Goal: Task Accomplishment & Management: Manage account settings

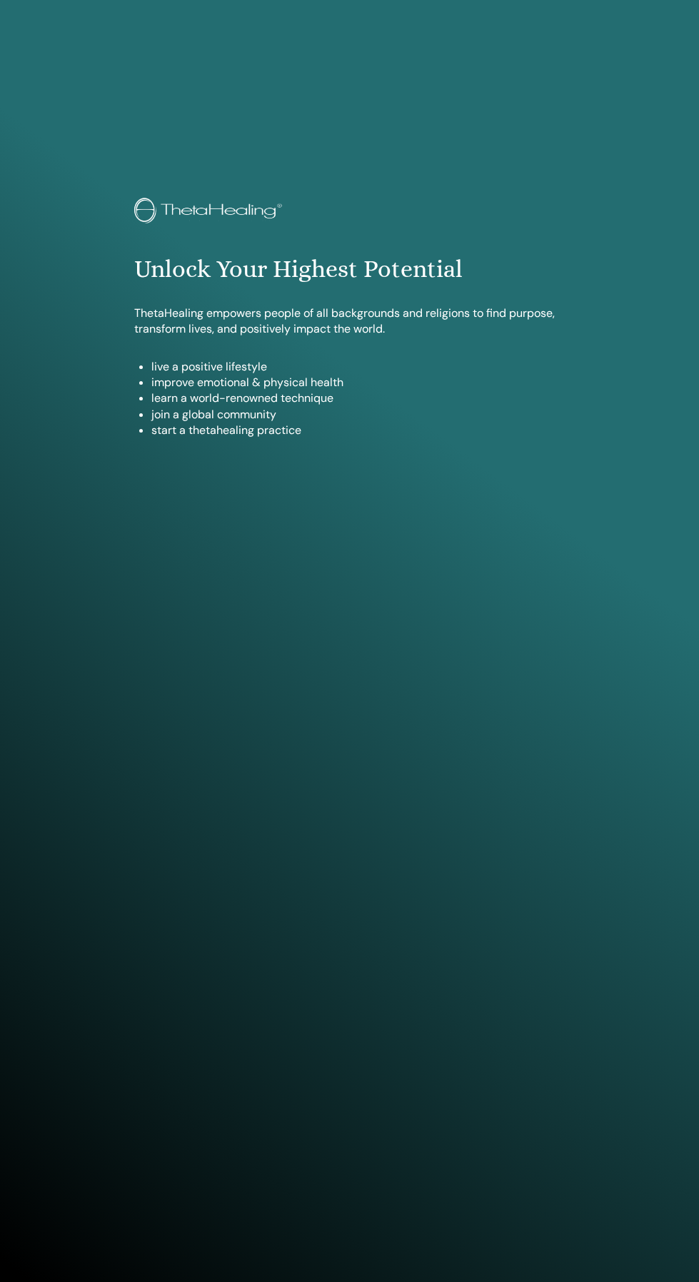
scroll to position [1166, 0]
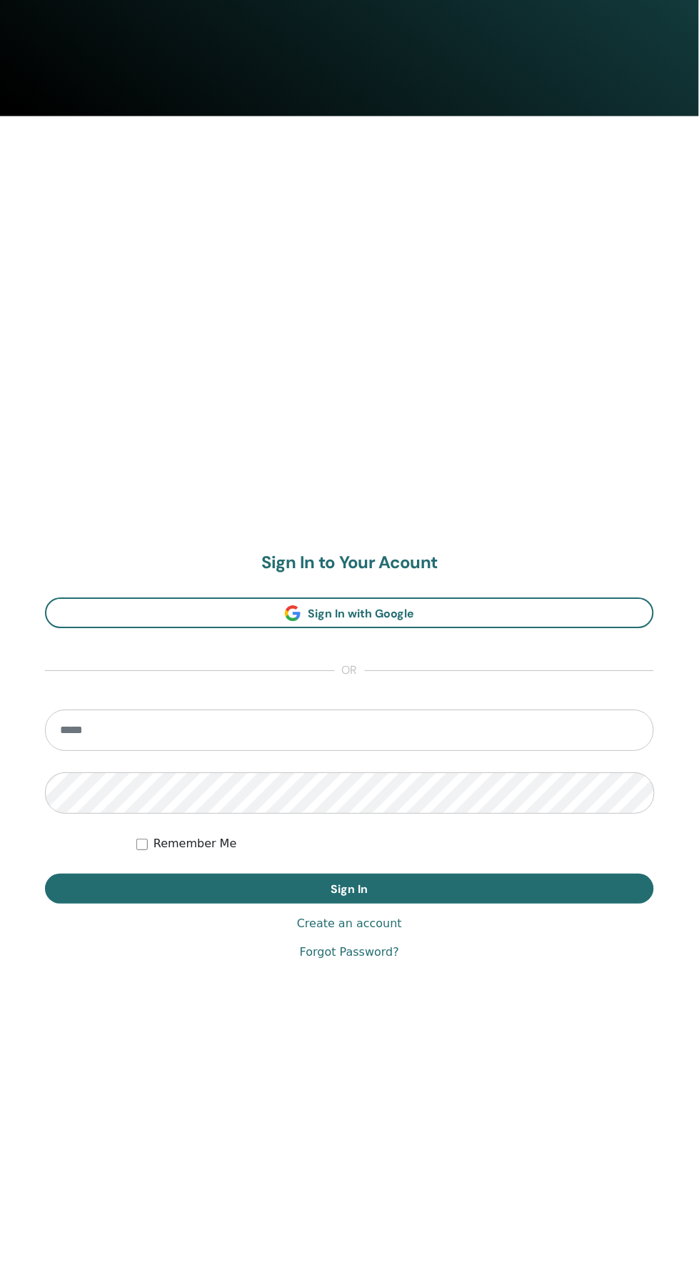
click at [518, 728] on input "email" at bounding box center [349, 730] width 609 height 41
type input "**********"
click at [45, 875] on button "Sign In" at bounding box center [349, 890] width 609 height 30
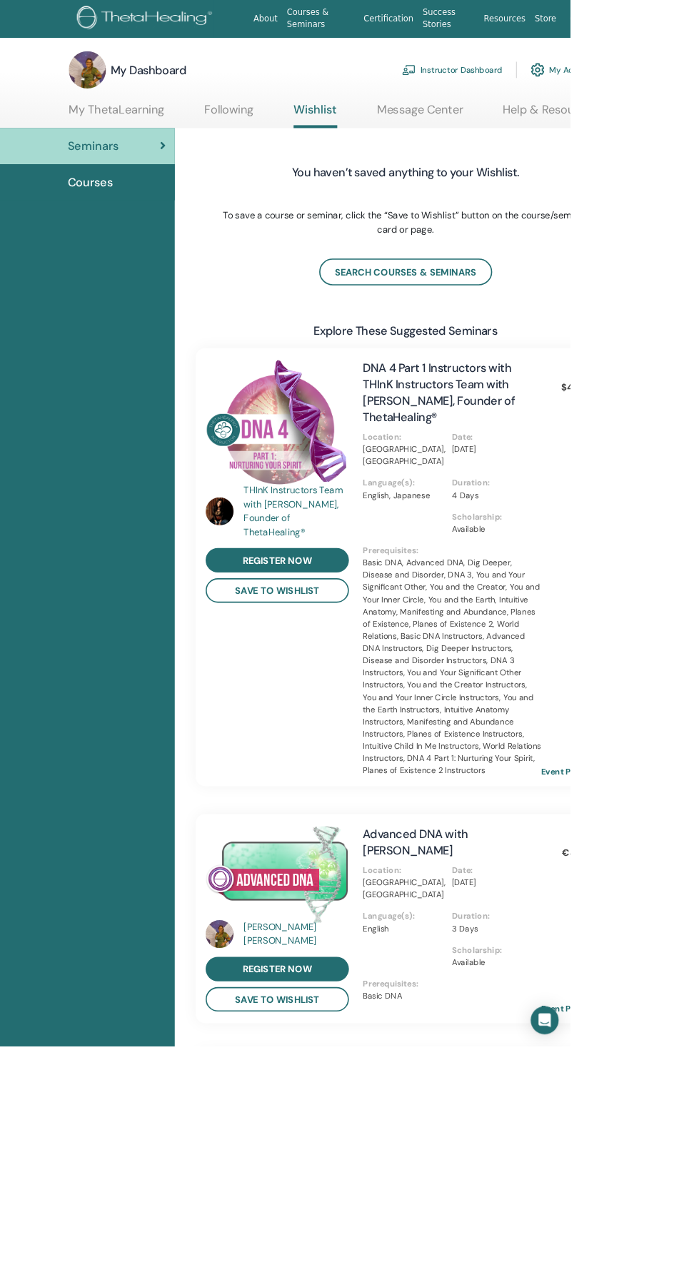
click at [553, 91] on link "Instructor Dashboard" at bounding box center [554, 85] width 123 height 31
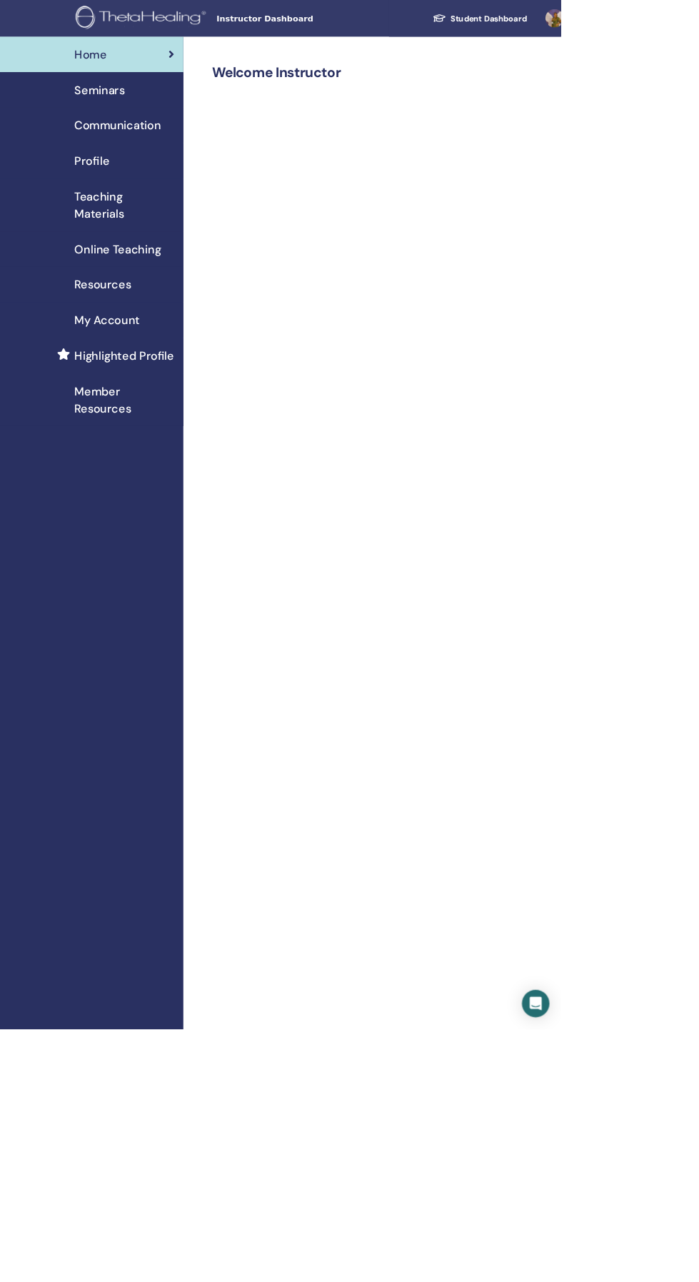
click at [129, 115] on span "Seminars" at bounding box center [124, 111] width 63 height 21
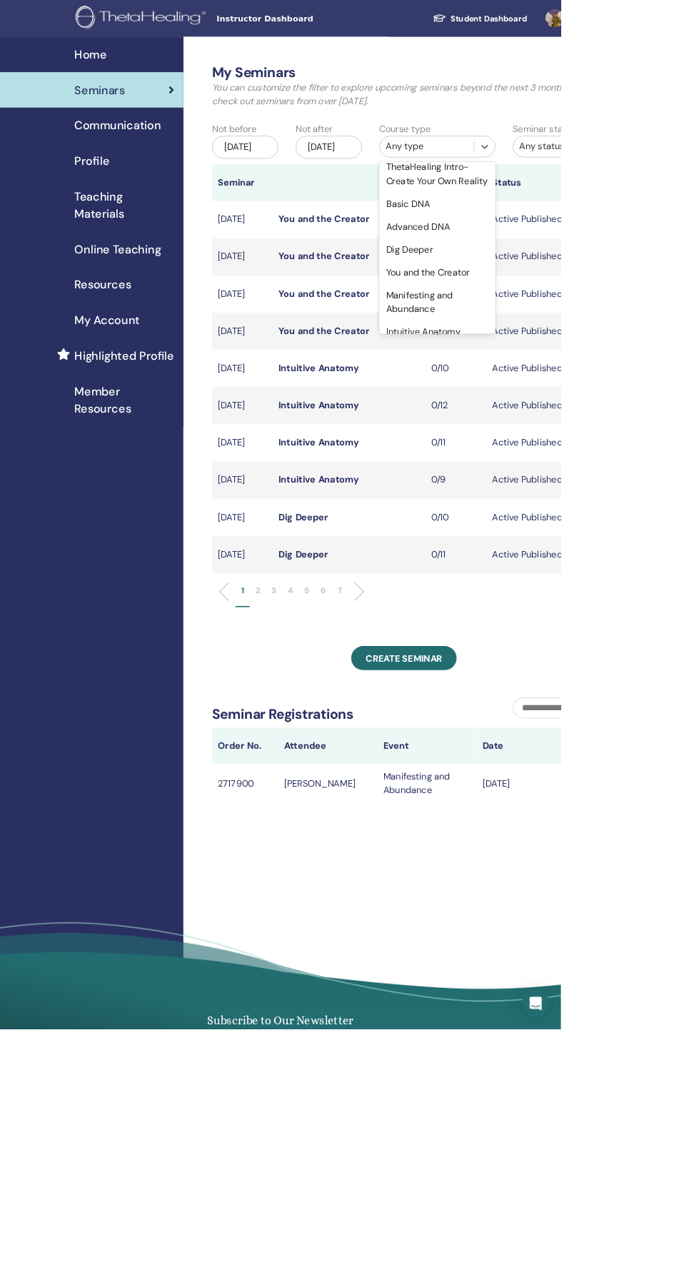
scroll to position [15, 0]
click at [521, 269] on div "Basic DNA" at bounding box center [545, 278] width 145 height 29
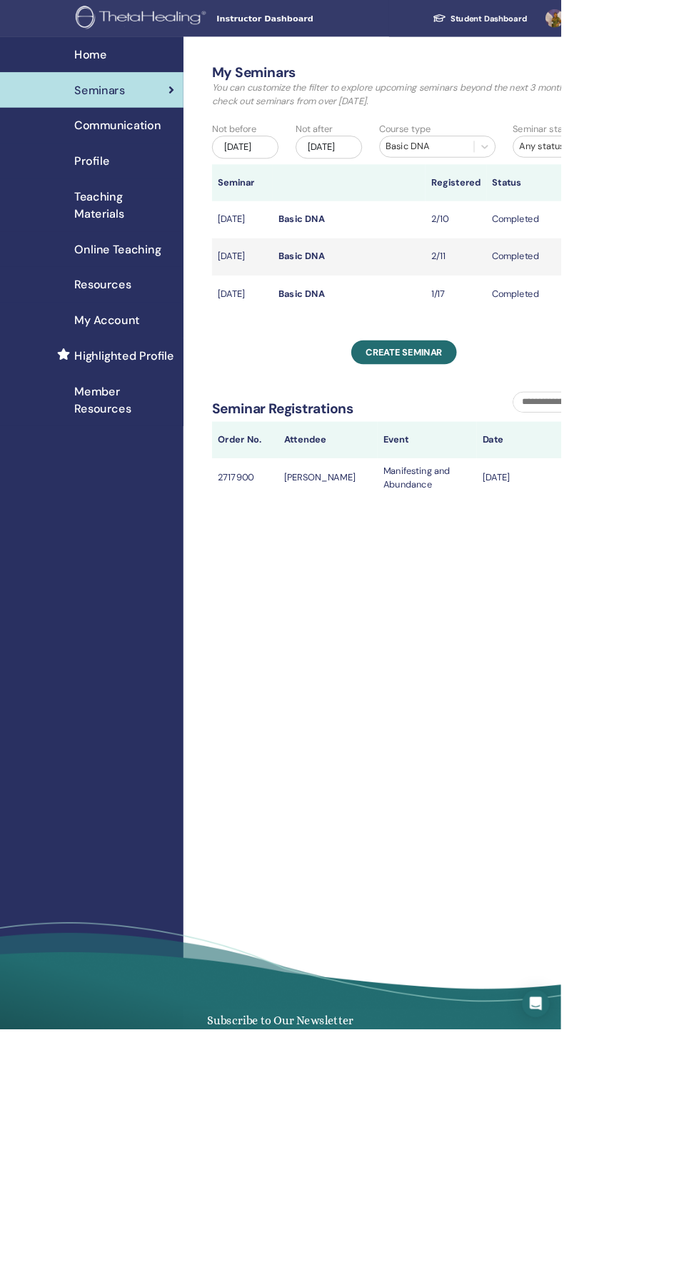
click at [383, 327] on link "Basic DNA" at bounding box center [375, 319] width 57 height 15
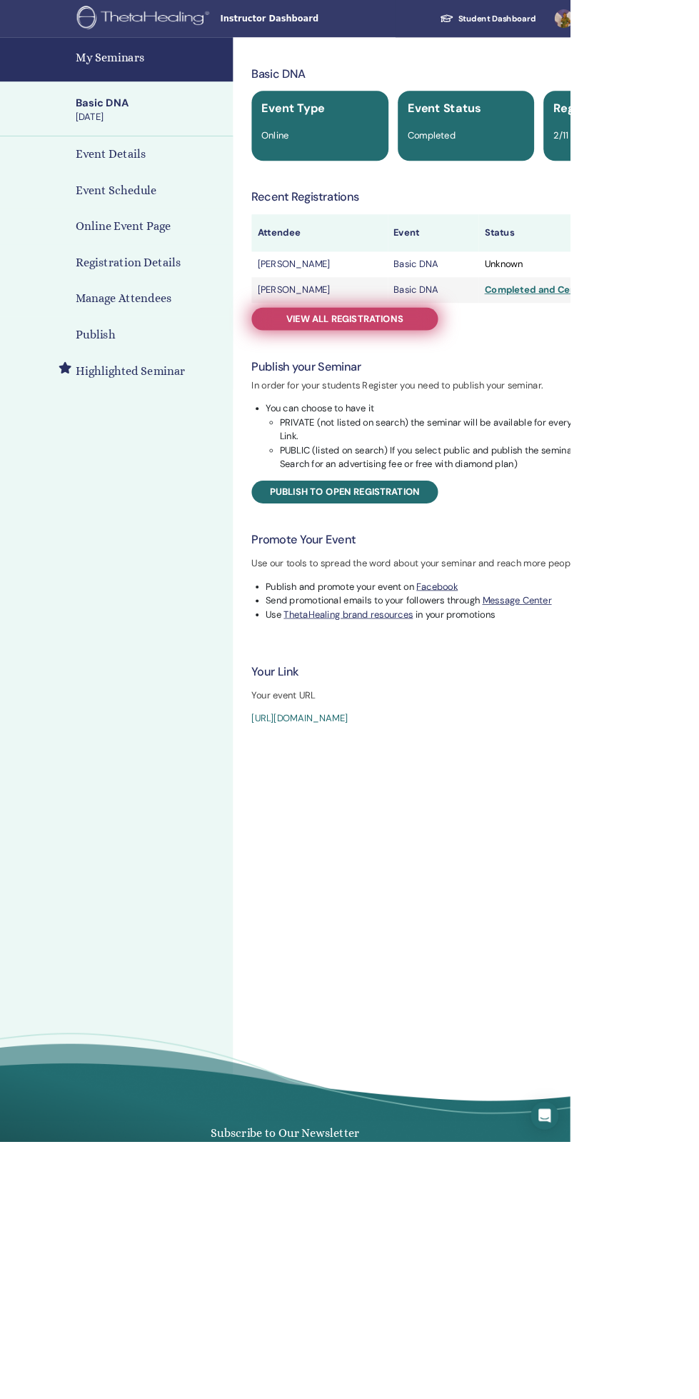
click at [416, 382] on link "View all registrations" at bounding box center [422, 391] width 228 height 28
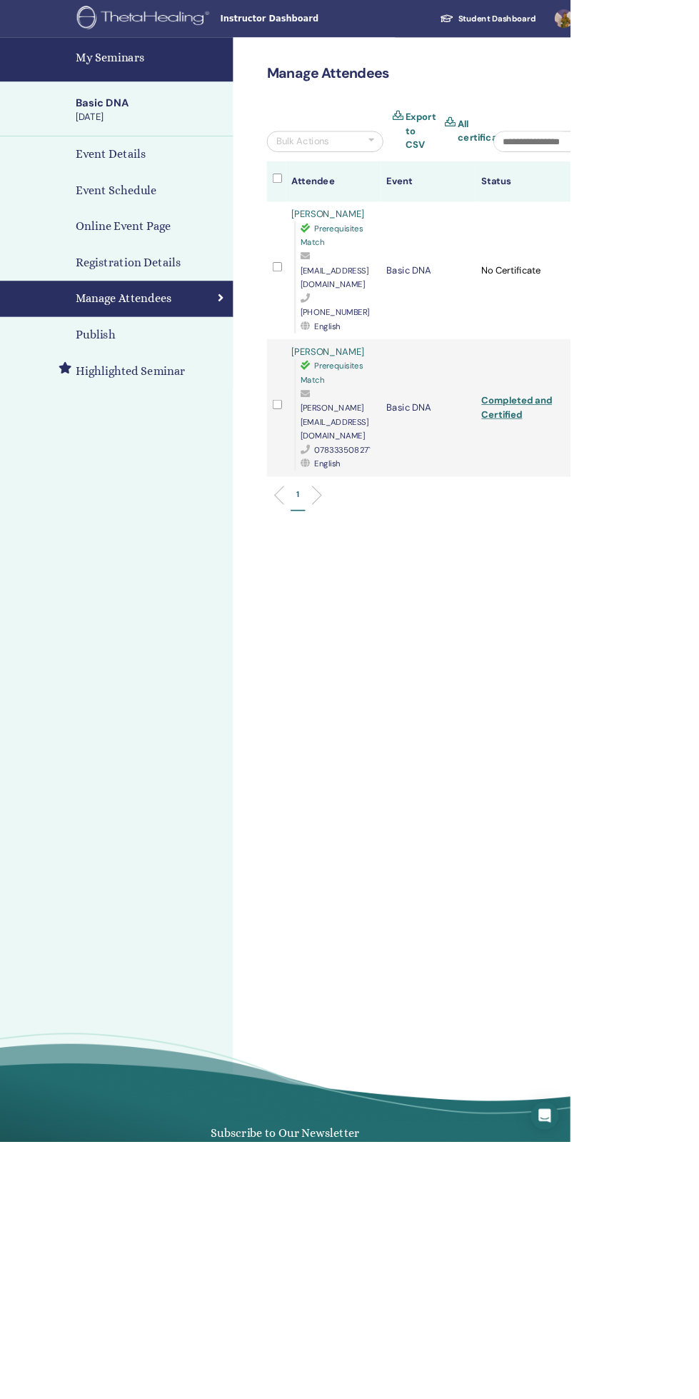
click at [403, 423] on link "Sweta Purohit" at bounding box center [402, 430] width 89 height 15
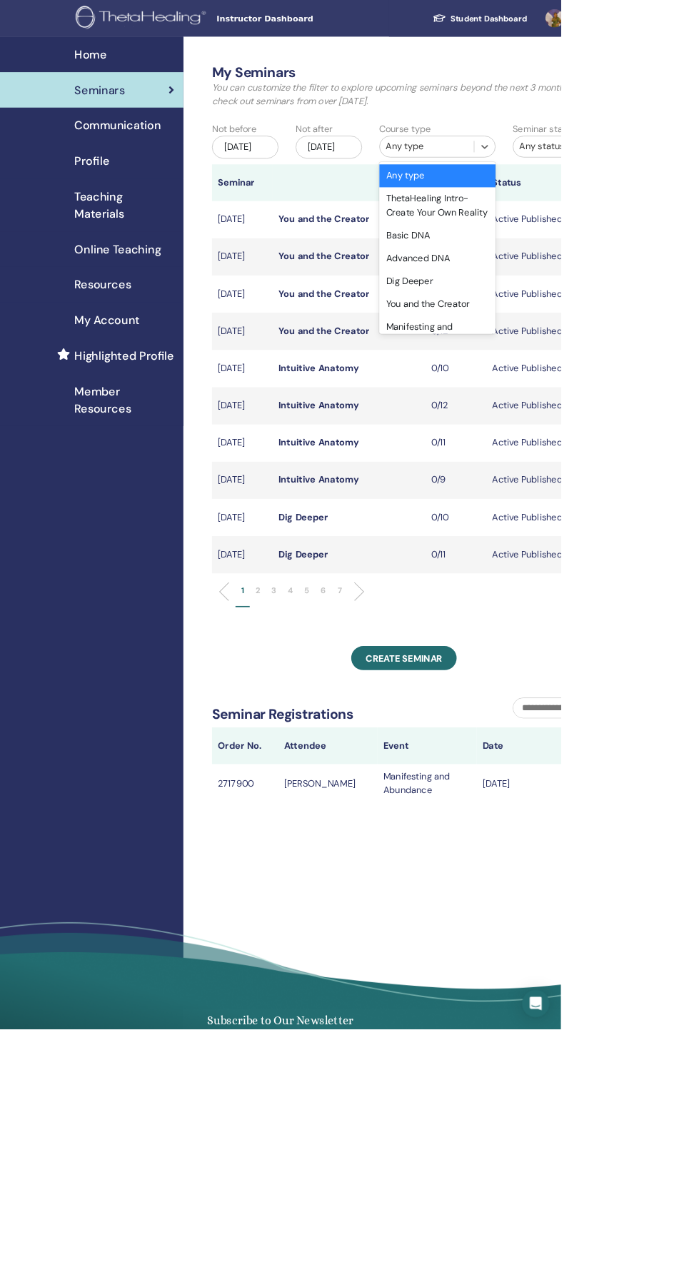
click at [506, 288] on div "Basic DNA" at bounding box center [545, 293] width 145 height 29
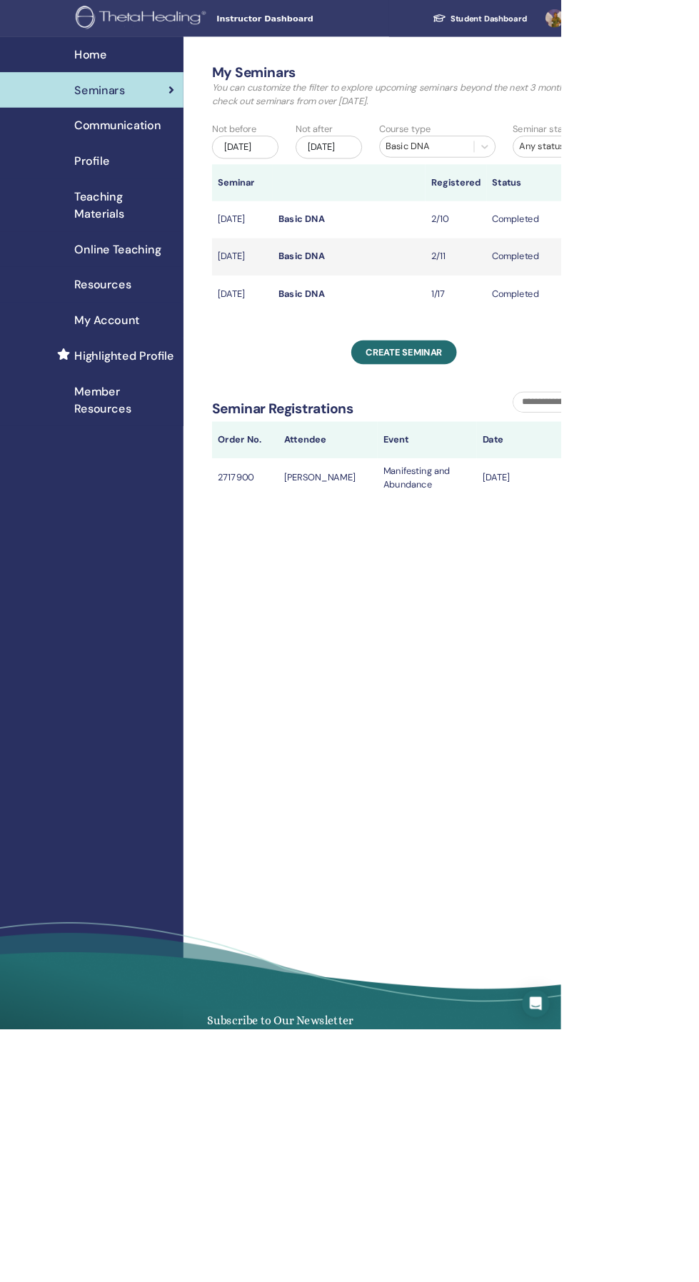
click at [383, 281] on link "Basic DNA" at bounding box center [375, 273] width 57 height 15
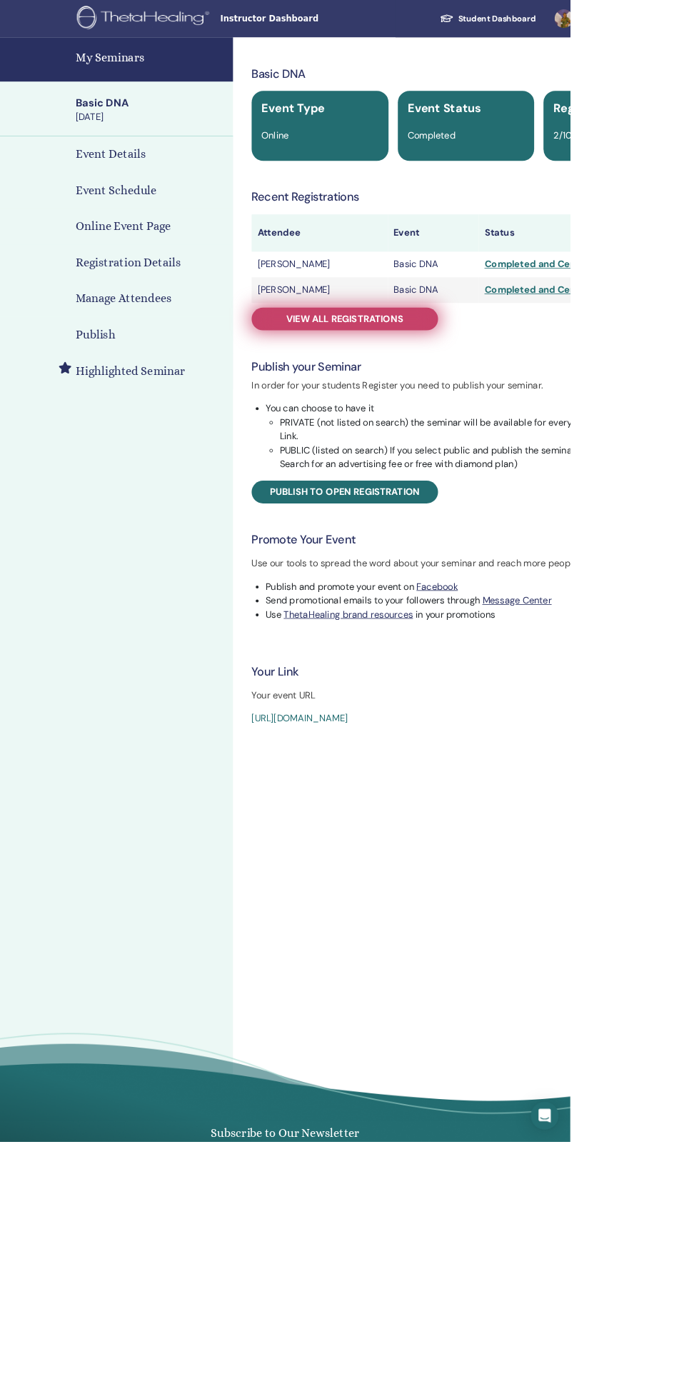
click at [476, 390] on span "View all registrations" at bounding box center [423, 390] width 144 height 15
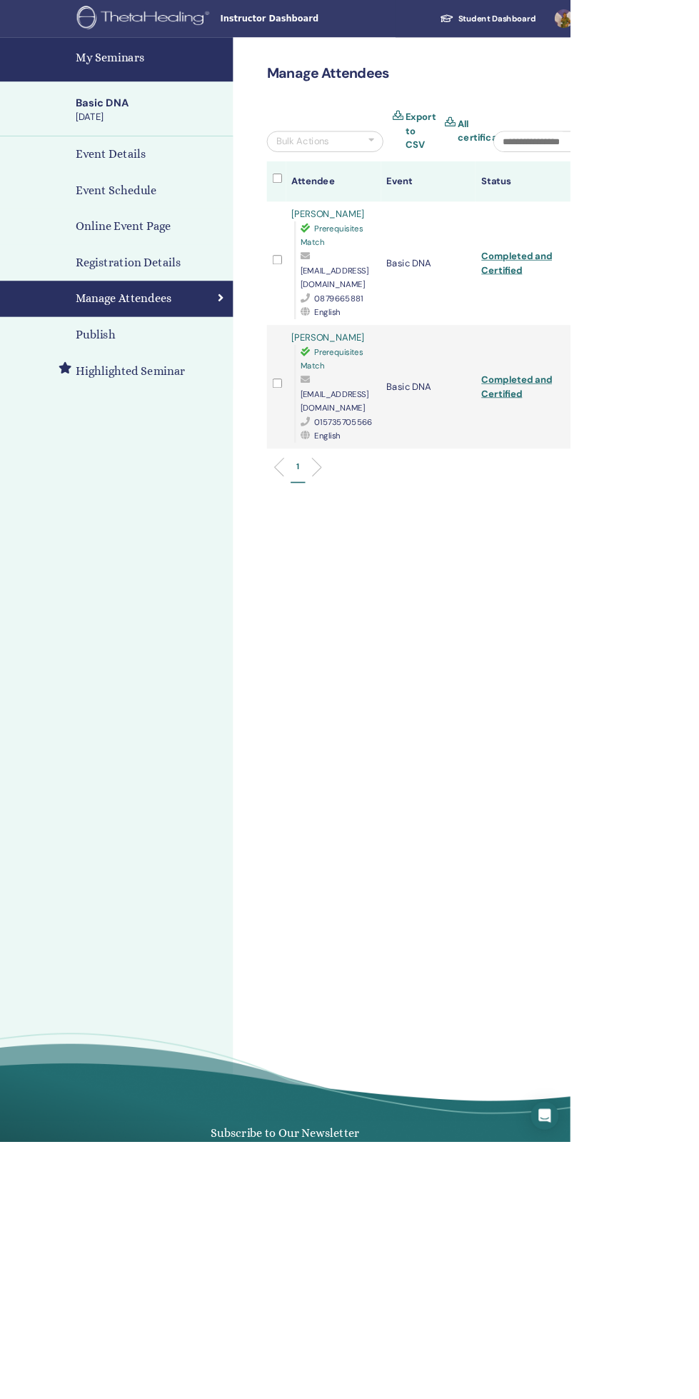
click at [401, 256] on link "Siobhan Dwyer" at bounding box center [402, 262] width 89 height 15
click at [386, 406] on link "Selam Yemane" at bounding box center [402, 413] width 89 height 15
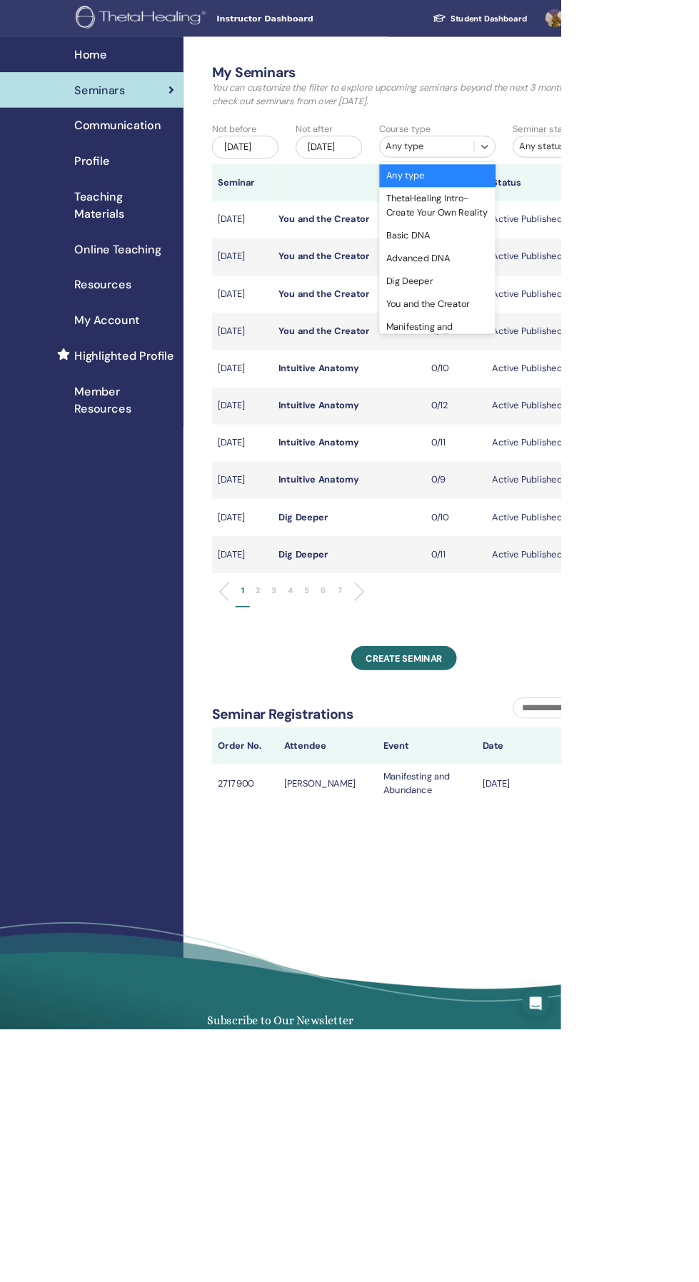
click at [526, 286] on div "Basic DNA" at bounding box center [545, 293] width 145 height 29
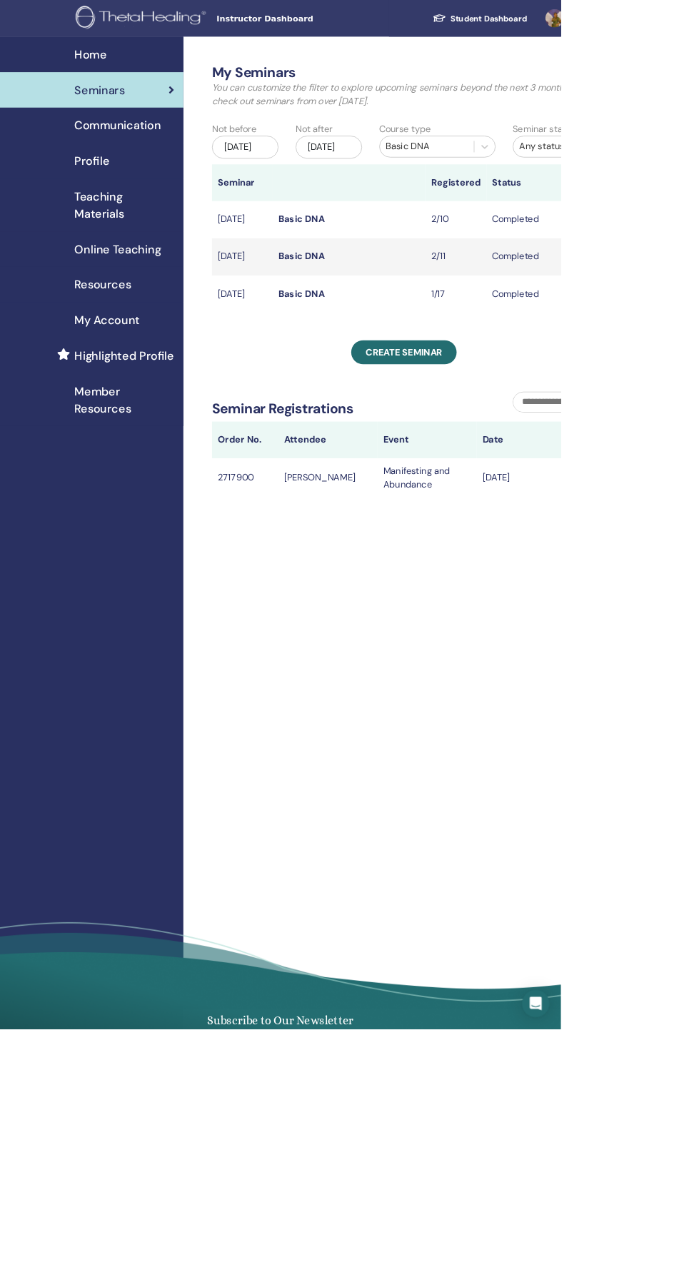
click at [381, 373] on link "Basic DNA" at bounding box center [375, 365] width 57 height 15
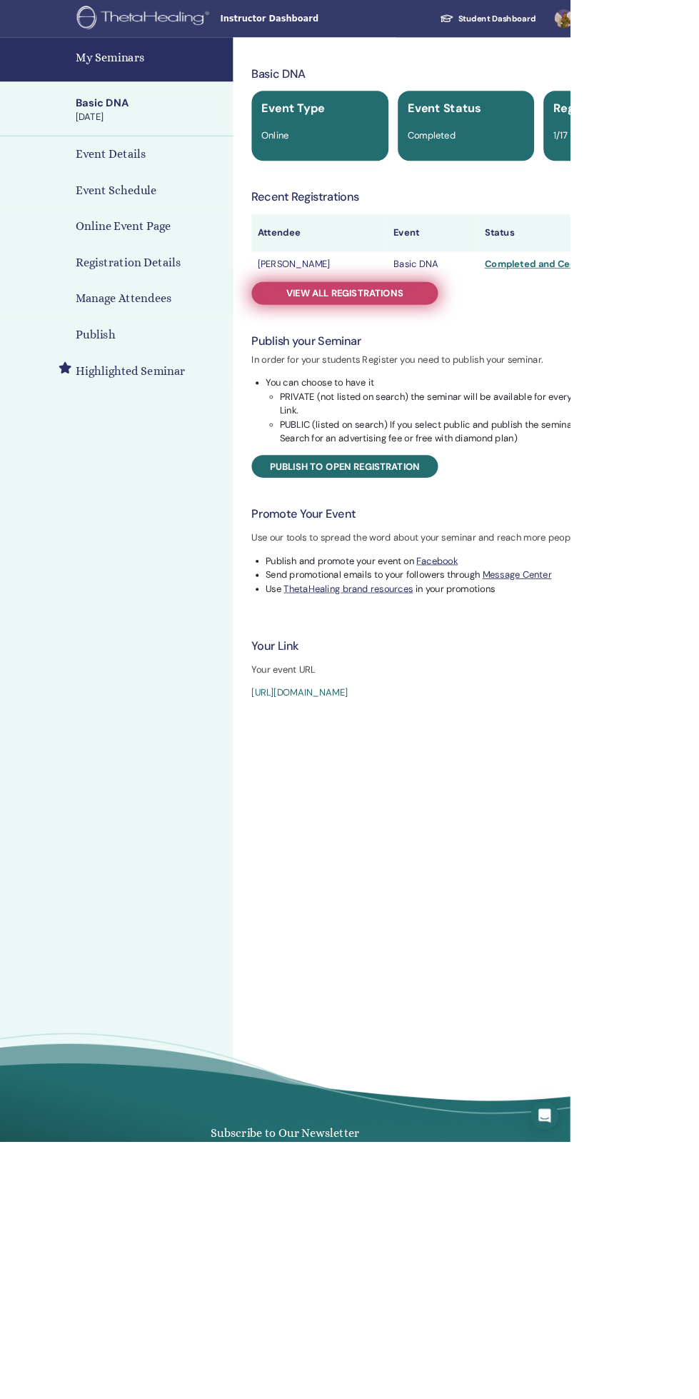
click at [445, 361] on span "View all registrations" at bounding box center [423, 359] width 144 height 15
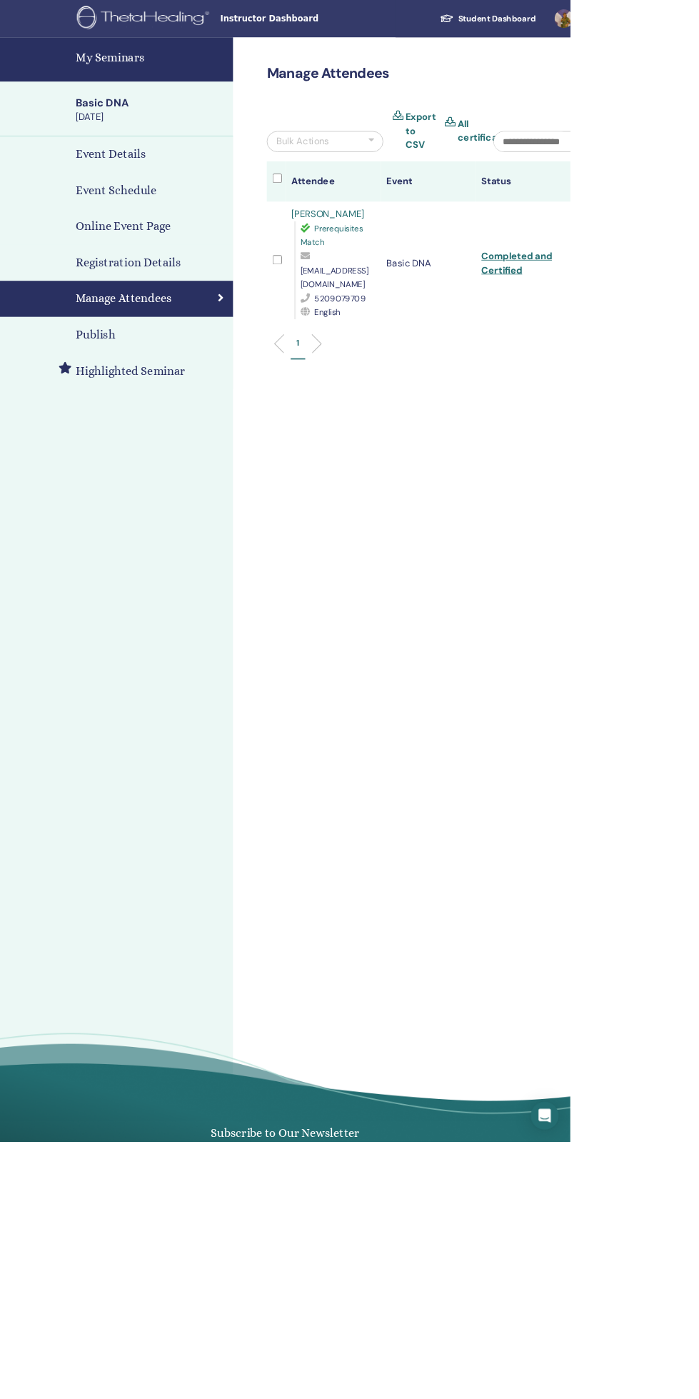
click at [402, 258] on link "Jaimie Lindsay" at bounding box center [402, 262] width 89 height 15
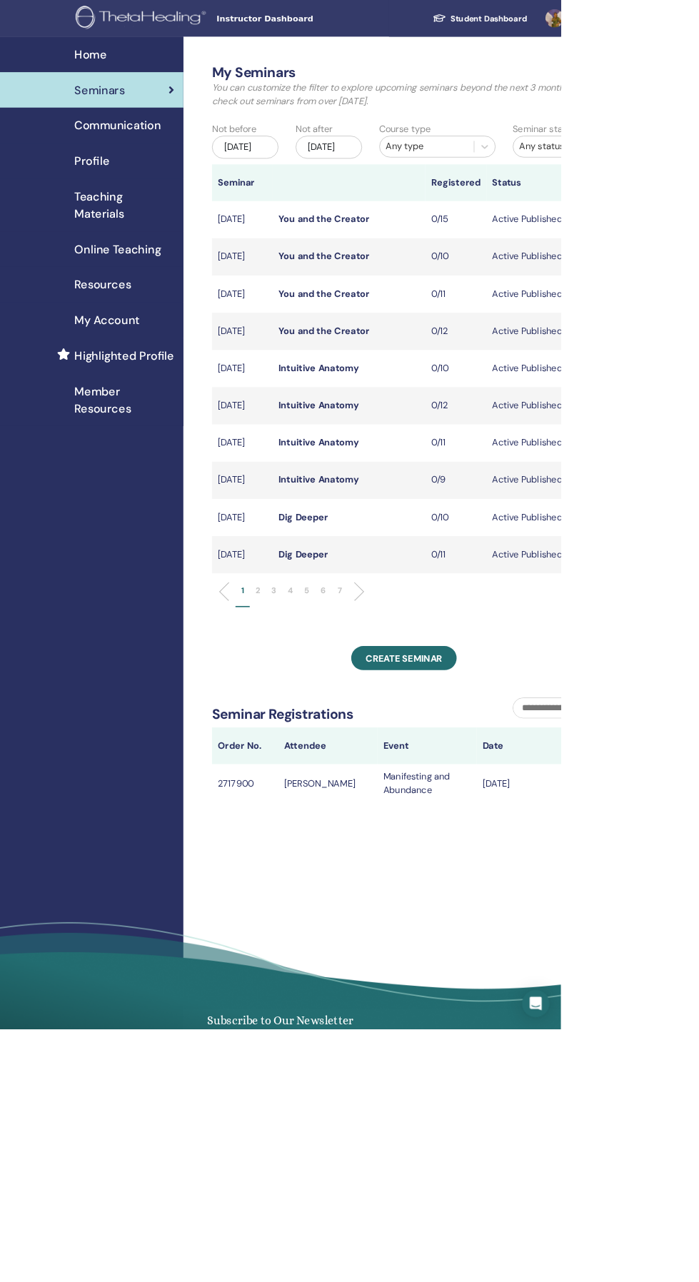
click at [164, 8] on img at bounding box center [177, 23] width 167 height 32
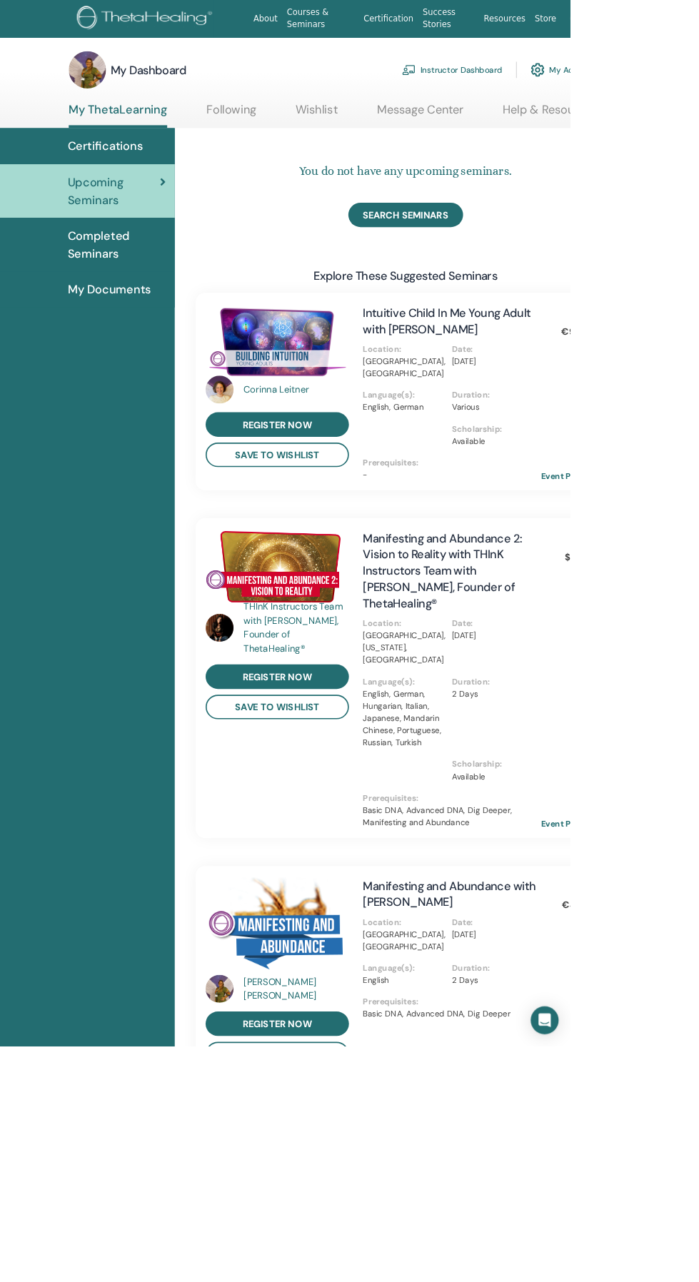
click at [698, 1282] on link "Event Page" at bounding box center [702, 1303] width 75 height 21
